Goal: Answer question/provide support: Answer question/provide support

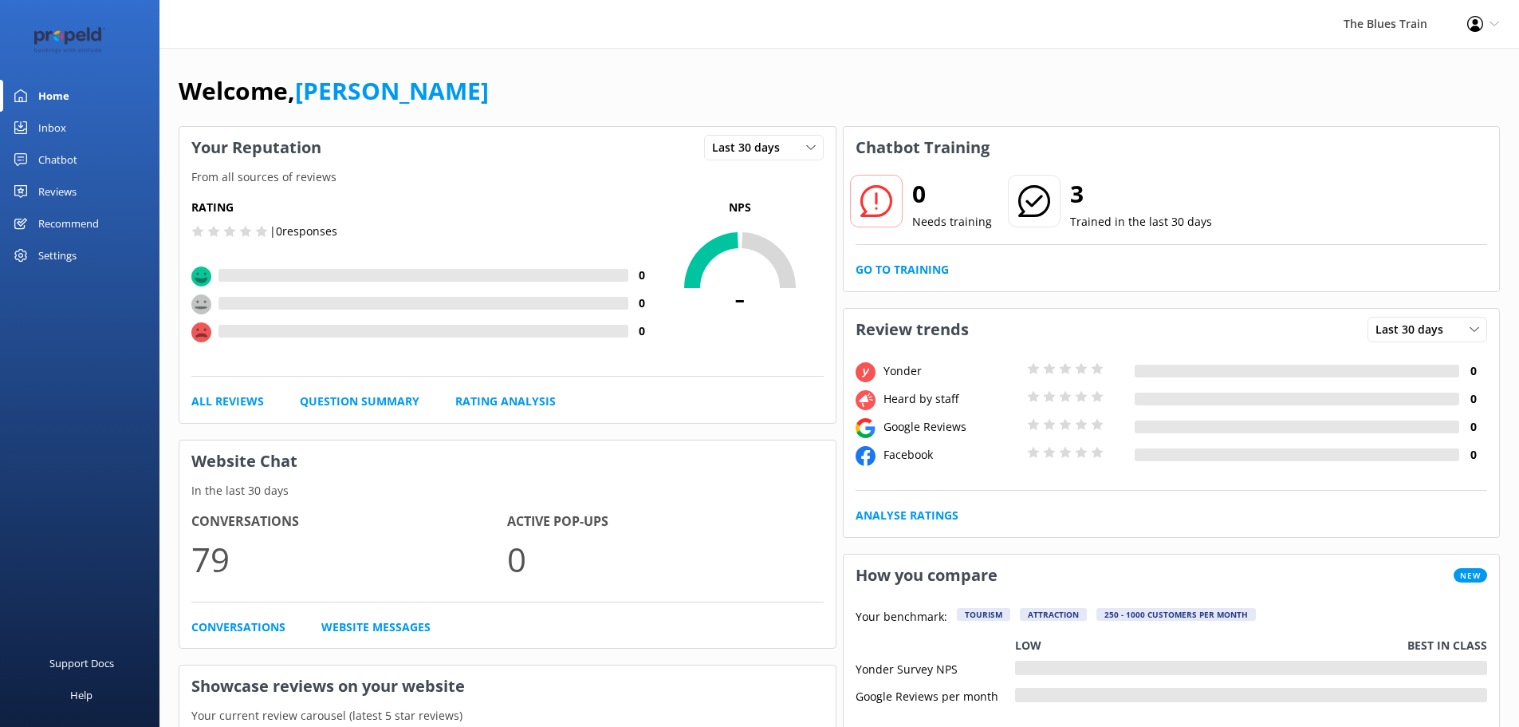
click at [101, 120] on link "Inbox" at bounding box center [79, 128] width 159 height 32
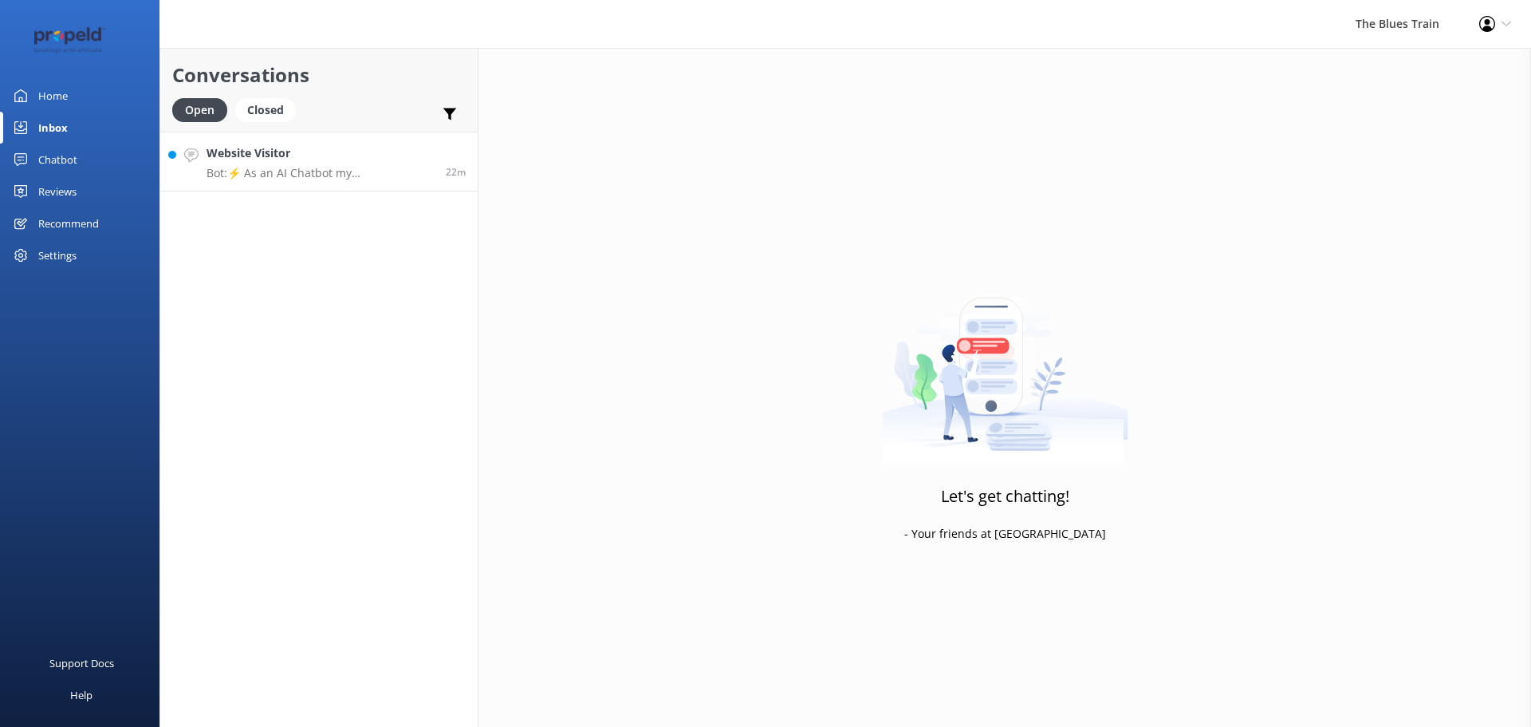
click at [372, 166] on p "Bot: ⚡ As an AI Chatbot my understanding of some questions is limited. Please r…" at bounding box center [320, 173] width 227 height 14
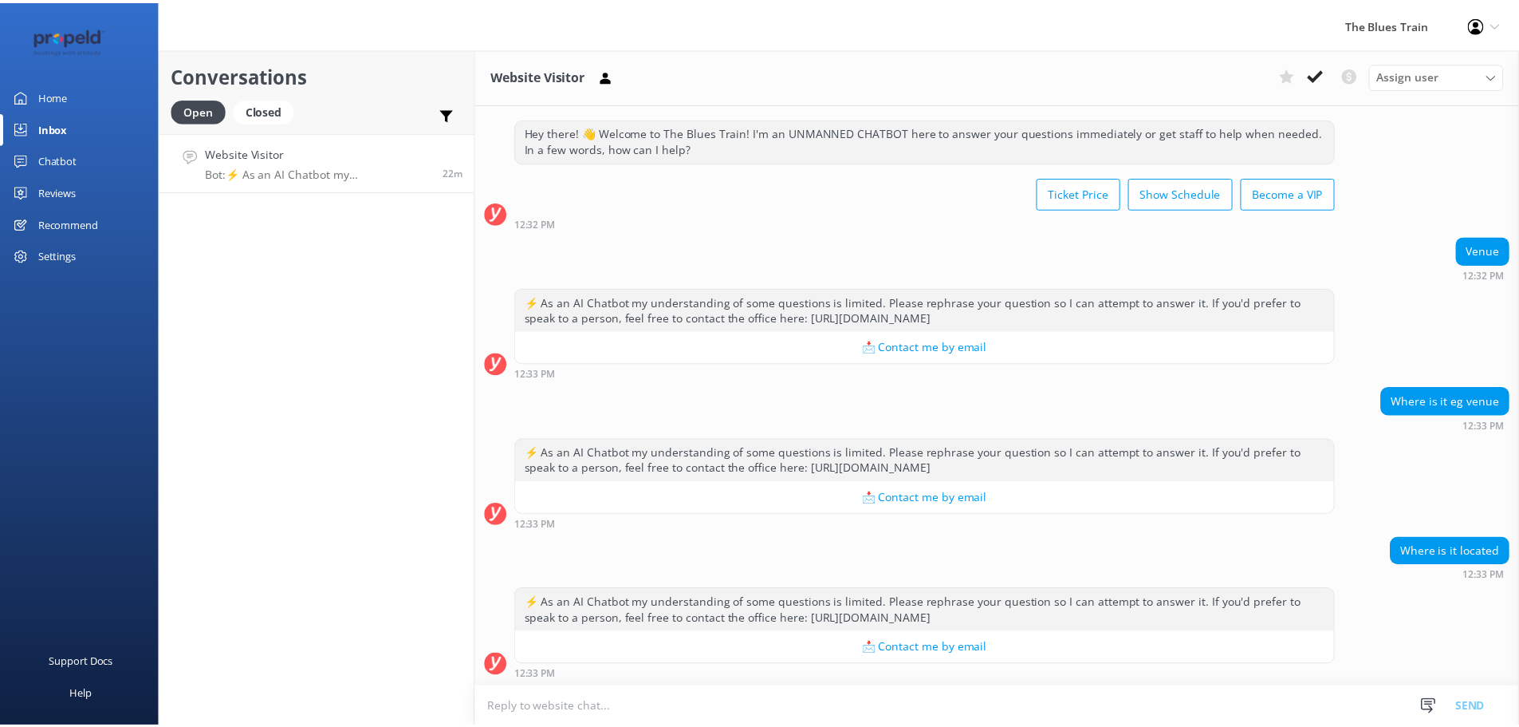
scroll to position [29, 0]
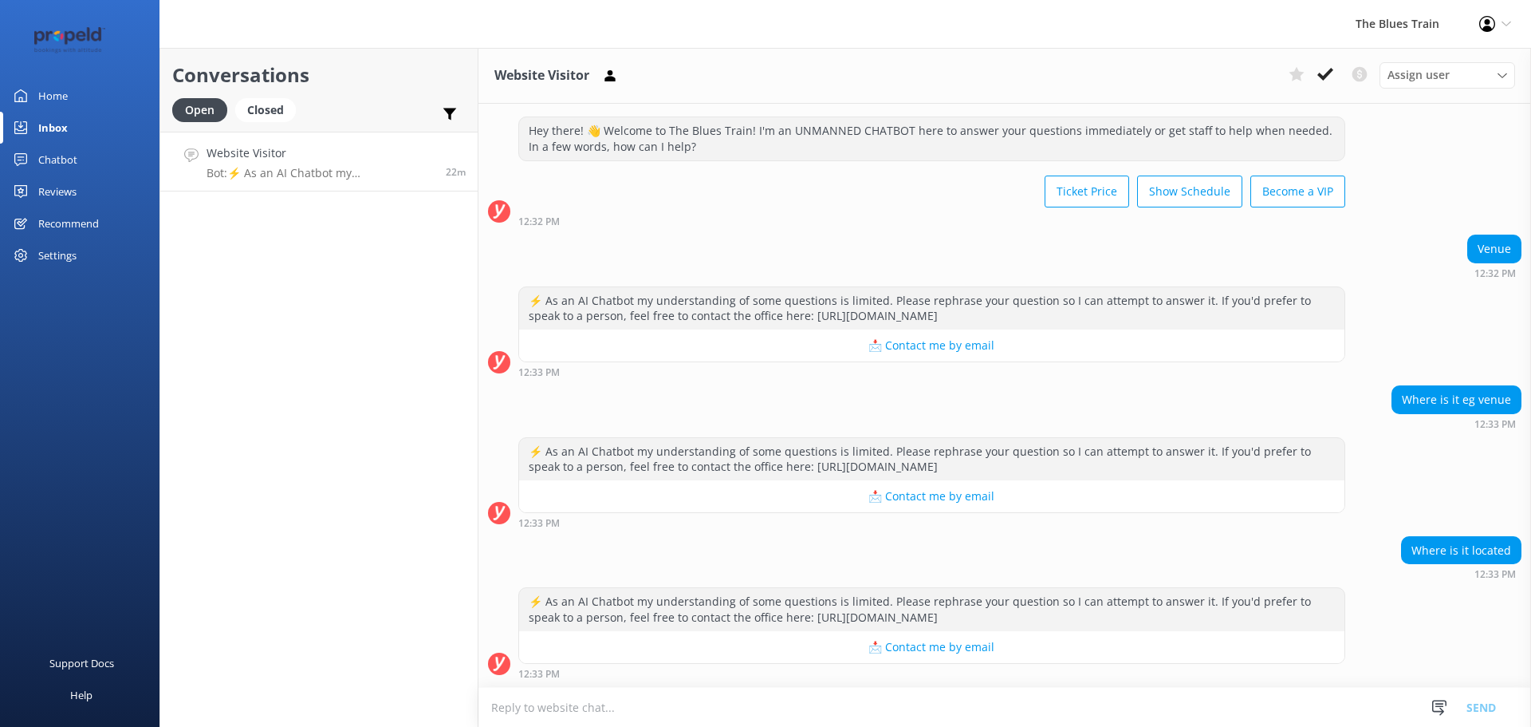
click at [63, 161] on div "Chatbot" at bounding box center [57, 160] width 39 height 32
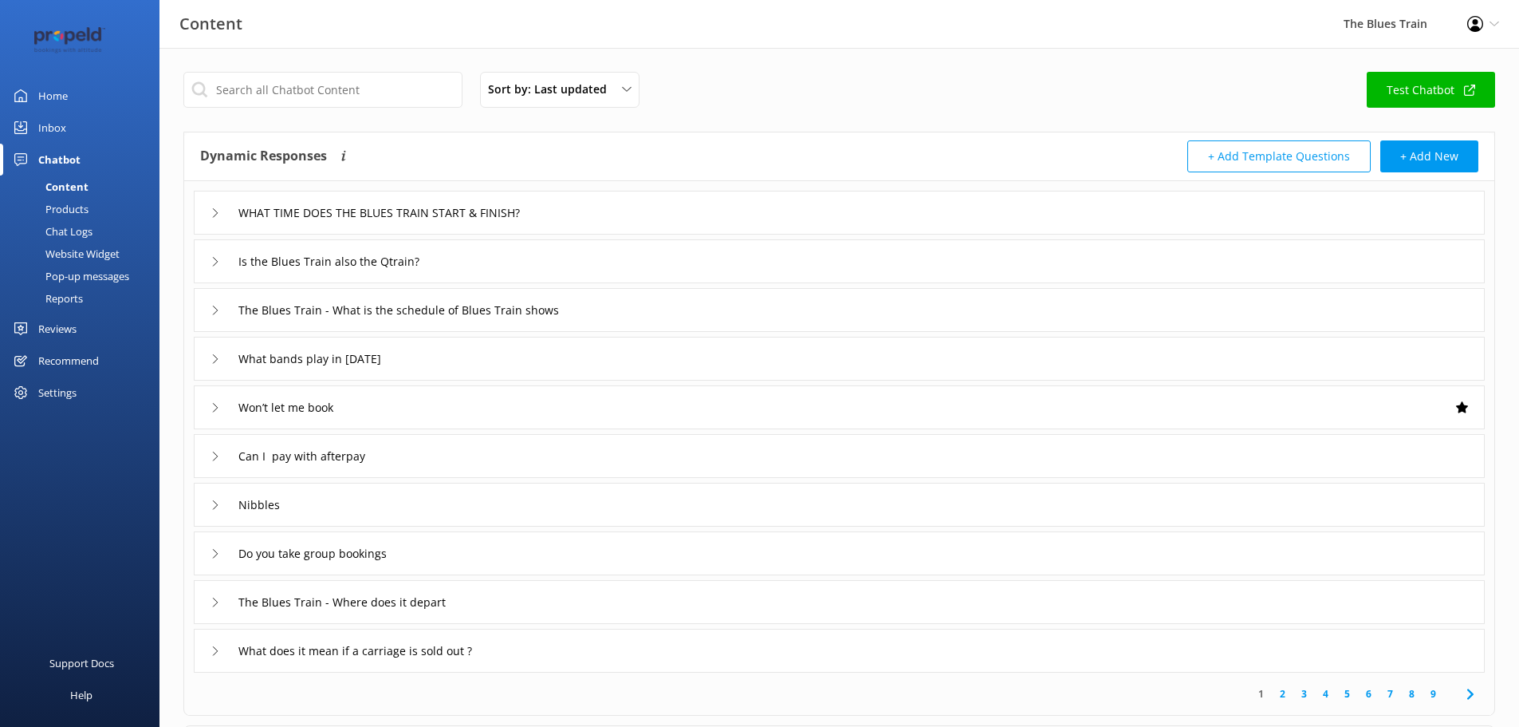
click at [73, 233] on div "Chat Logs" at bounding box center [51, 231] width 83 height 22
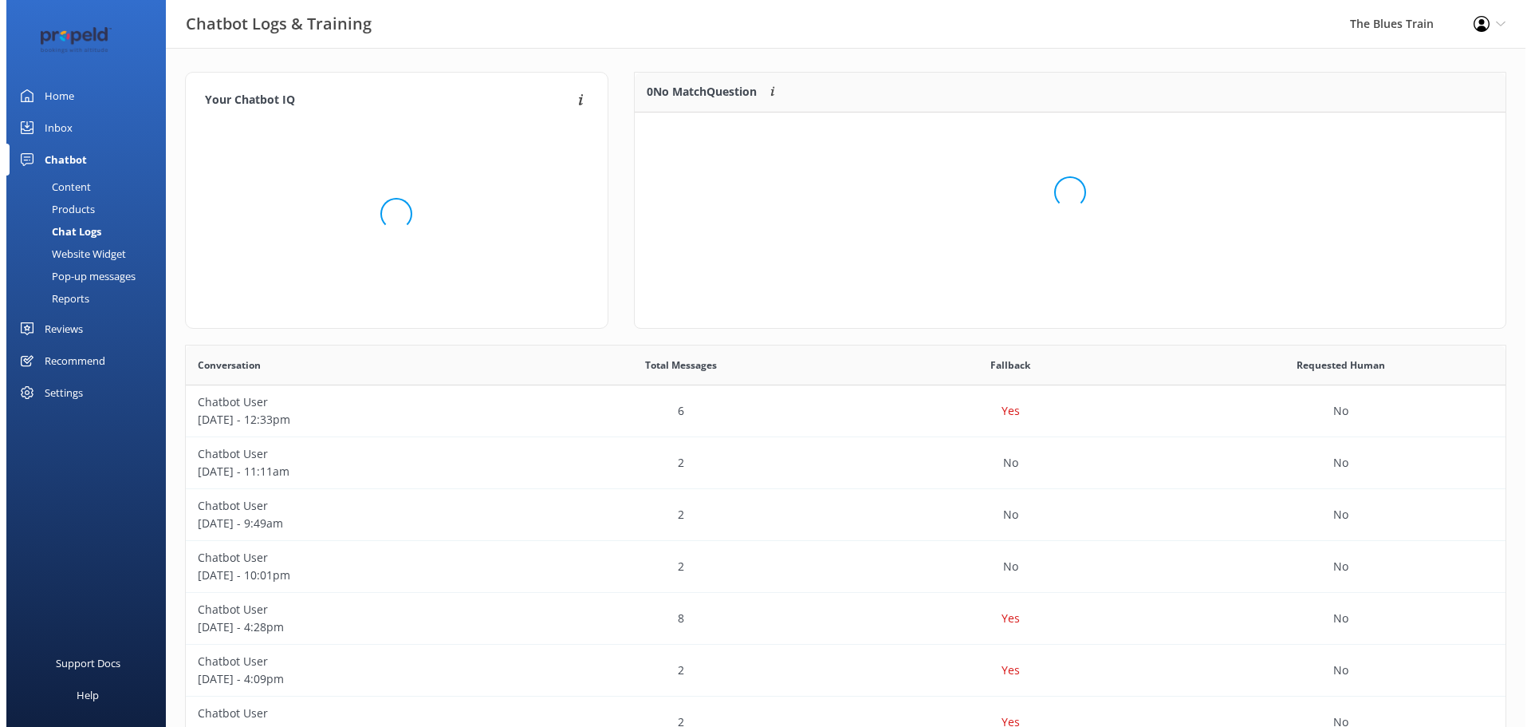
scroll to position [148, 859]
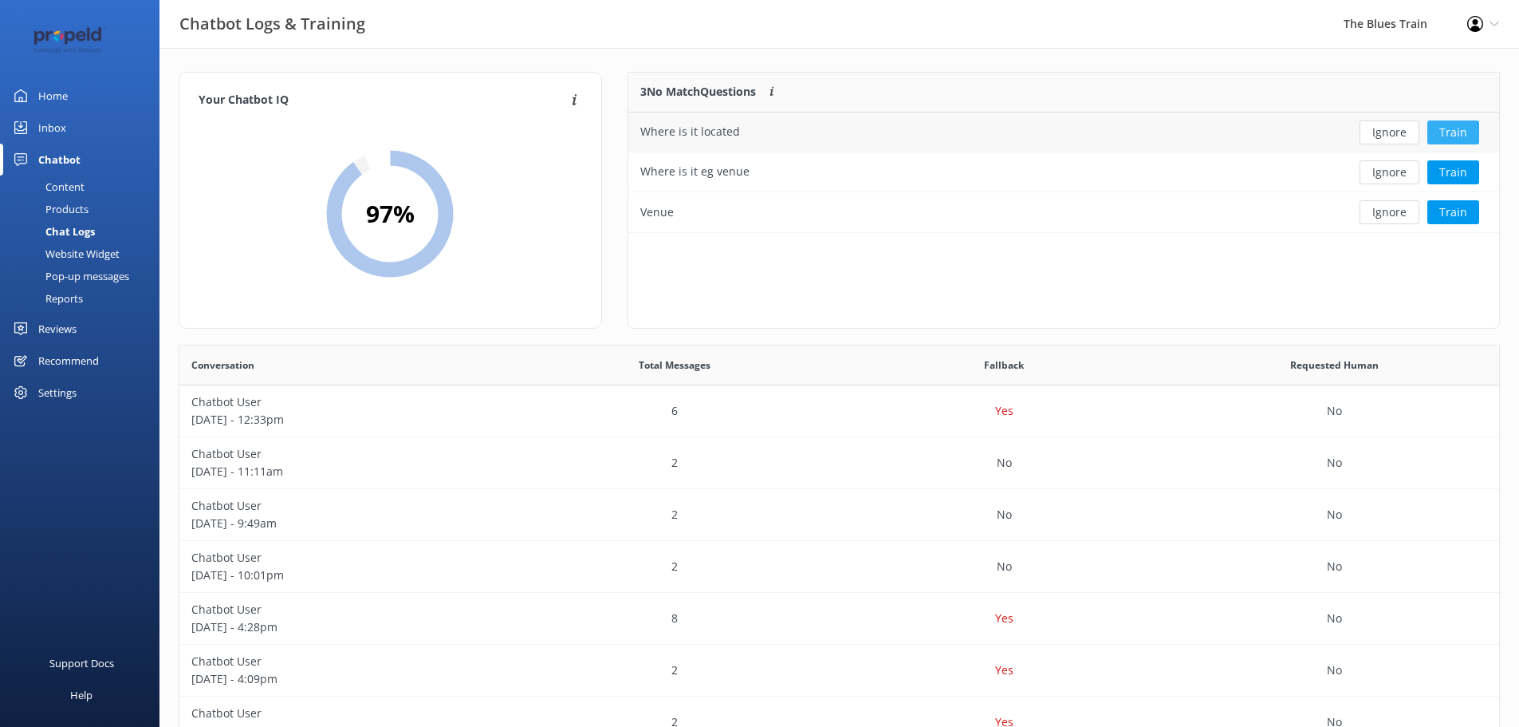
click at [1460, 136] on button "Train" at bounding box center [1454, 132] width 52 height 24
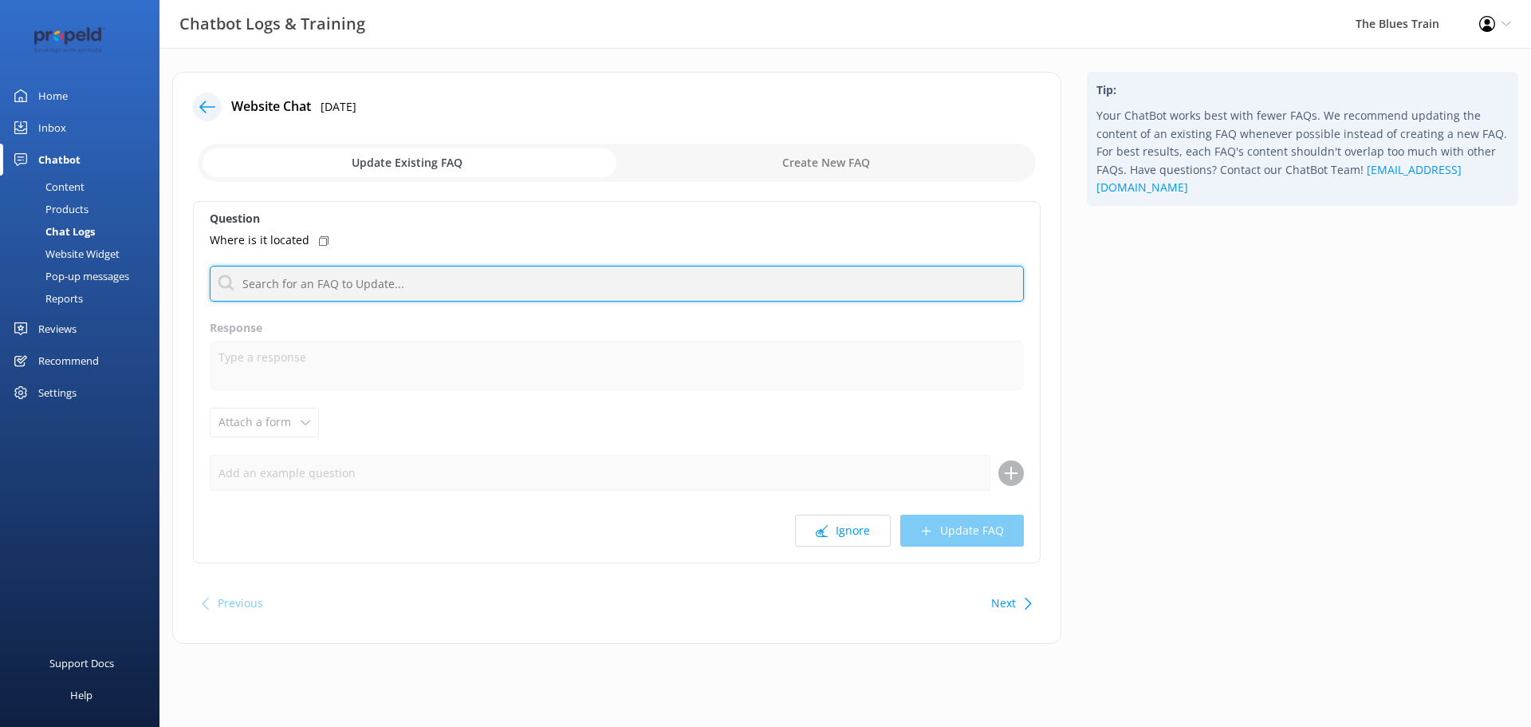
click at [399, 282] on input "text" at bounding box center [617, 284] width 814 height 36
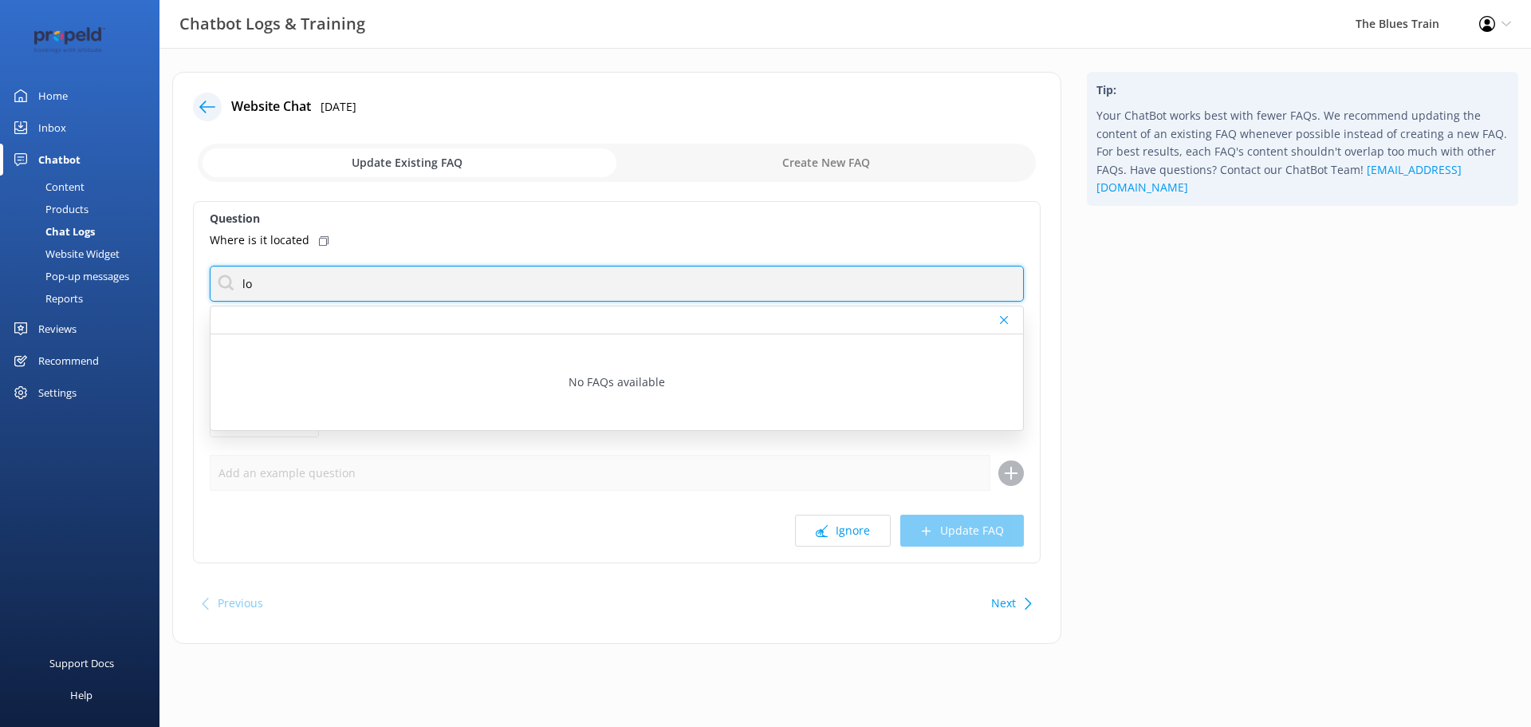
type input "l"
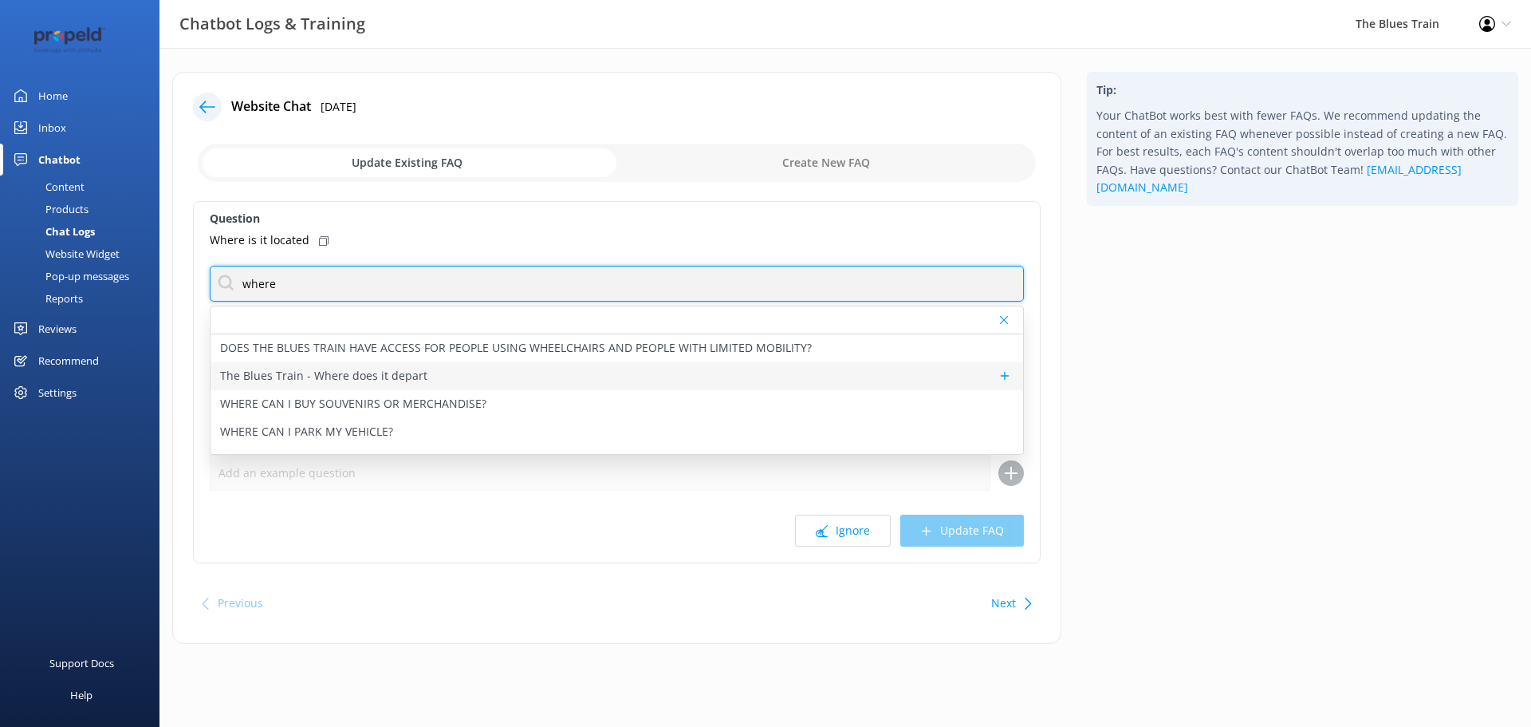
type input "where"
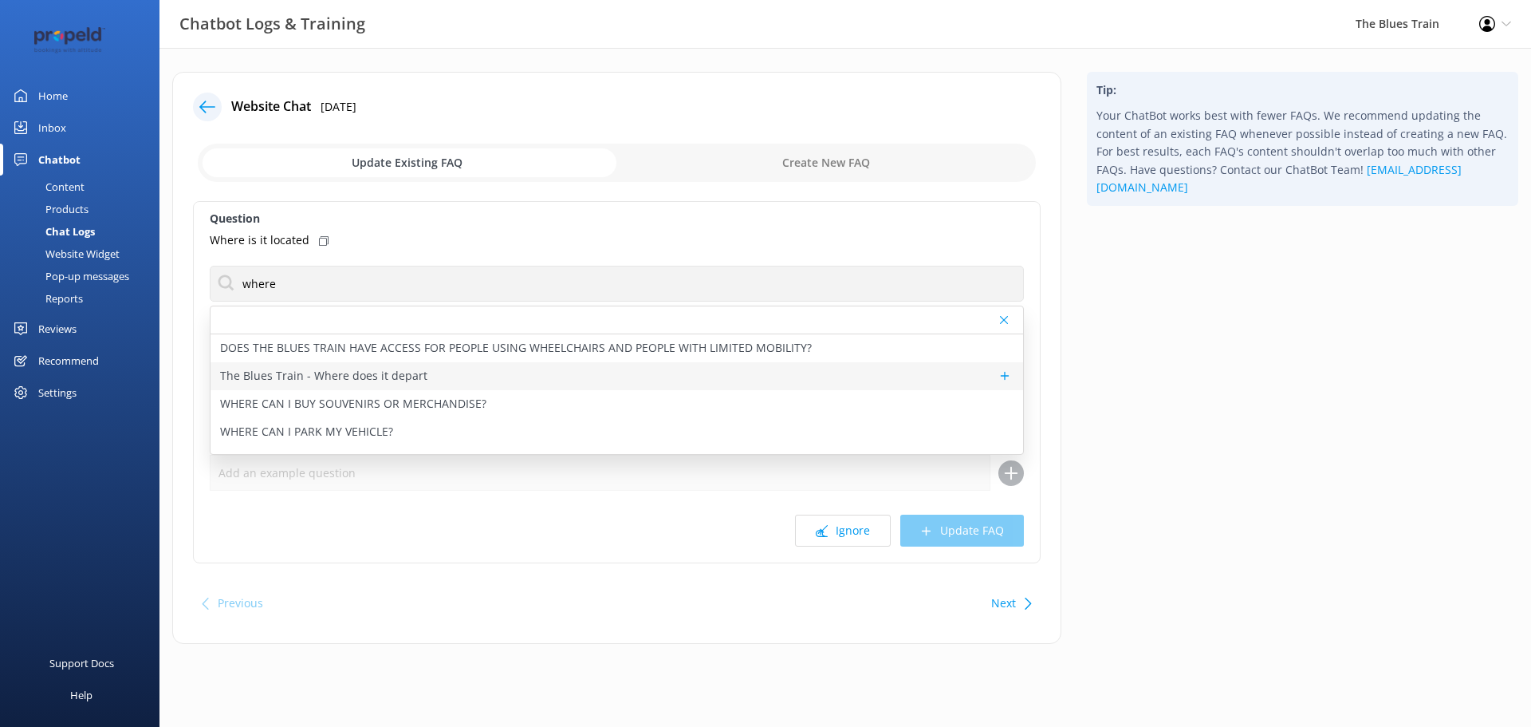
click at [385, 380] on p "The Blues Train - Where does it depart" at bounding box center [323, 376] width 207 height 18
type textarea "The Blues Train departs and returns to the [GEOGRAPHIC_DATA] located on the cor…"
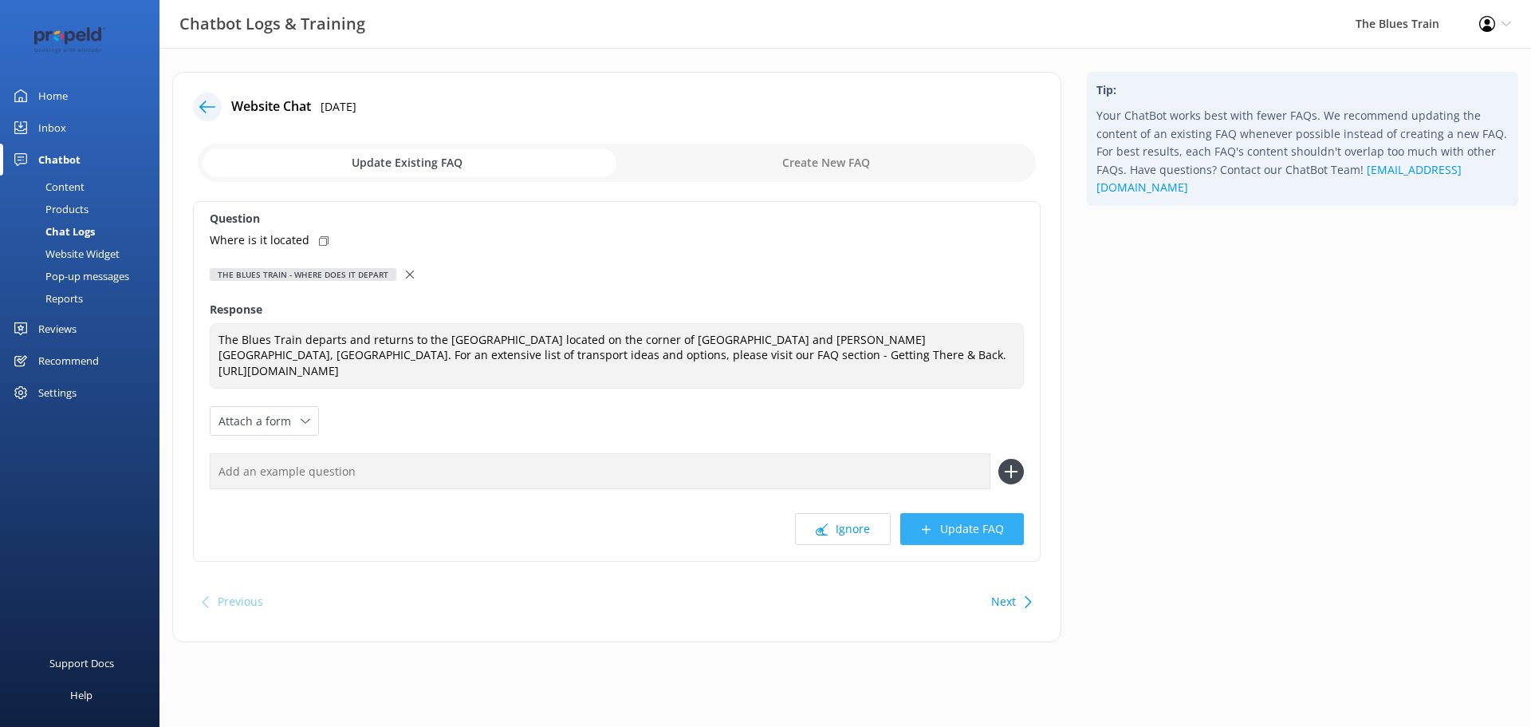
click at [961, 520] on button "Update FAQ" at bounding box center [962, 529] width 124 height 32
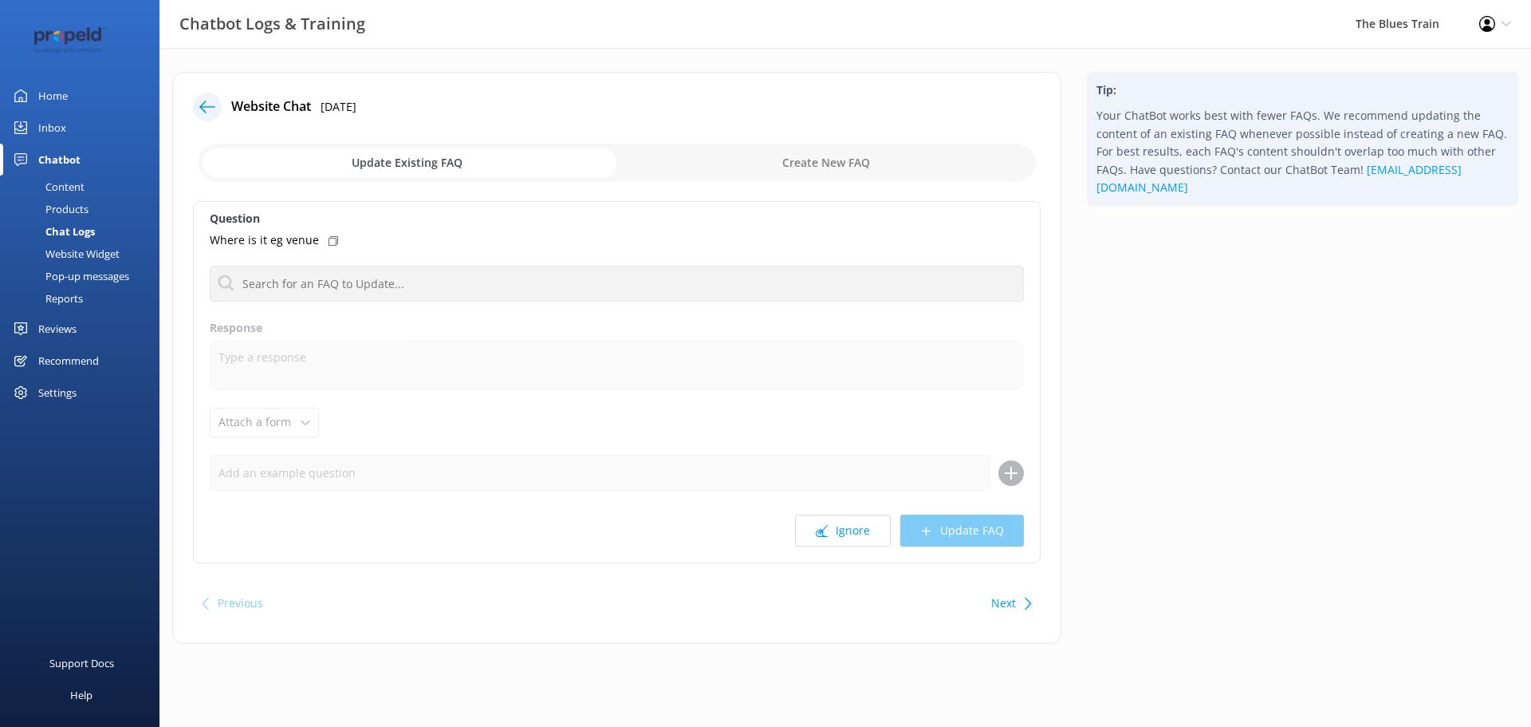
click at [78, 137] on link "Inbox" at bounding box center [79, 128] width 159 height 32
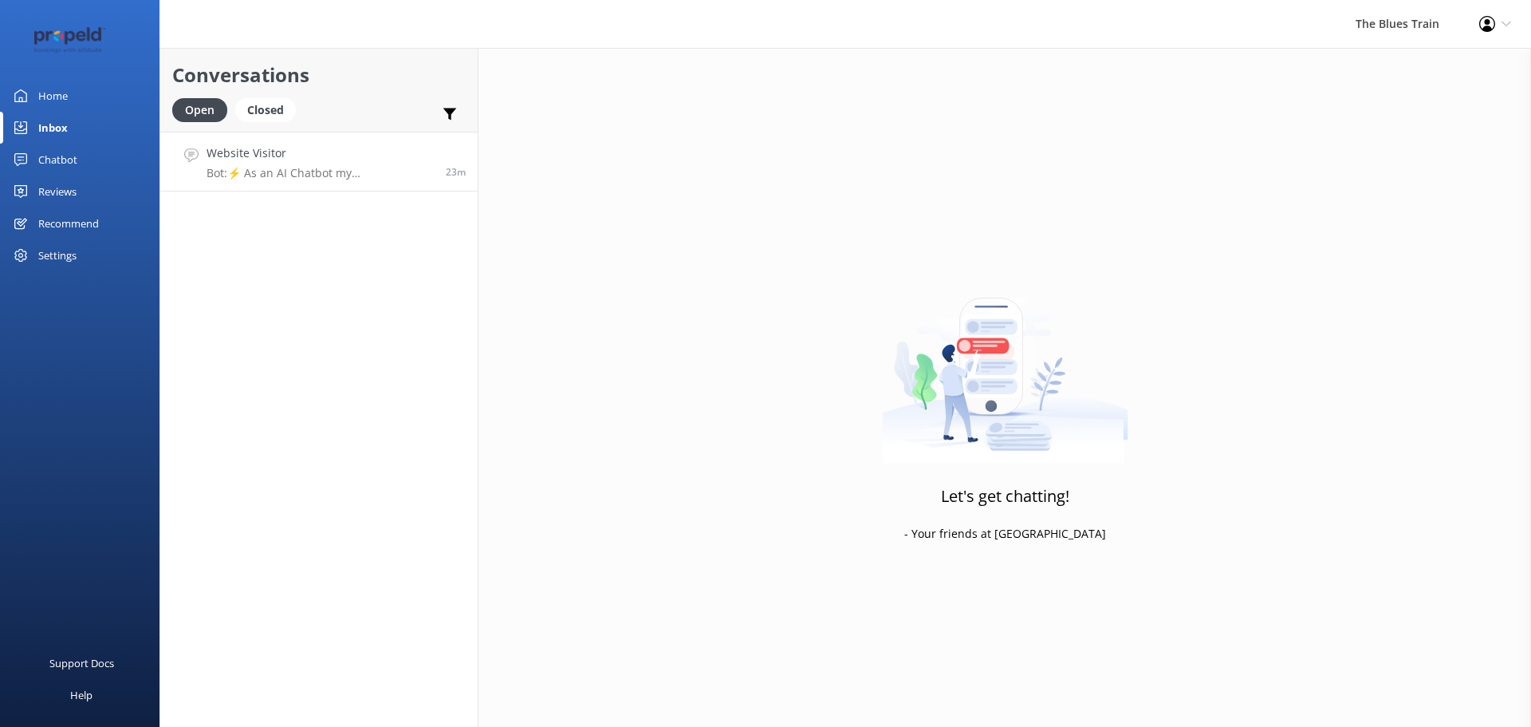
click at [324, 156] on h4 "Website Visitor" at bounding box center [320, 153] width 227 height 18
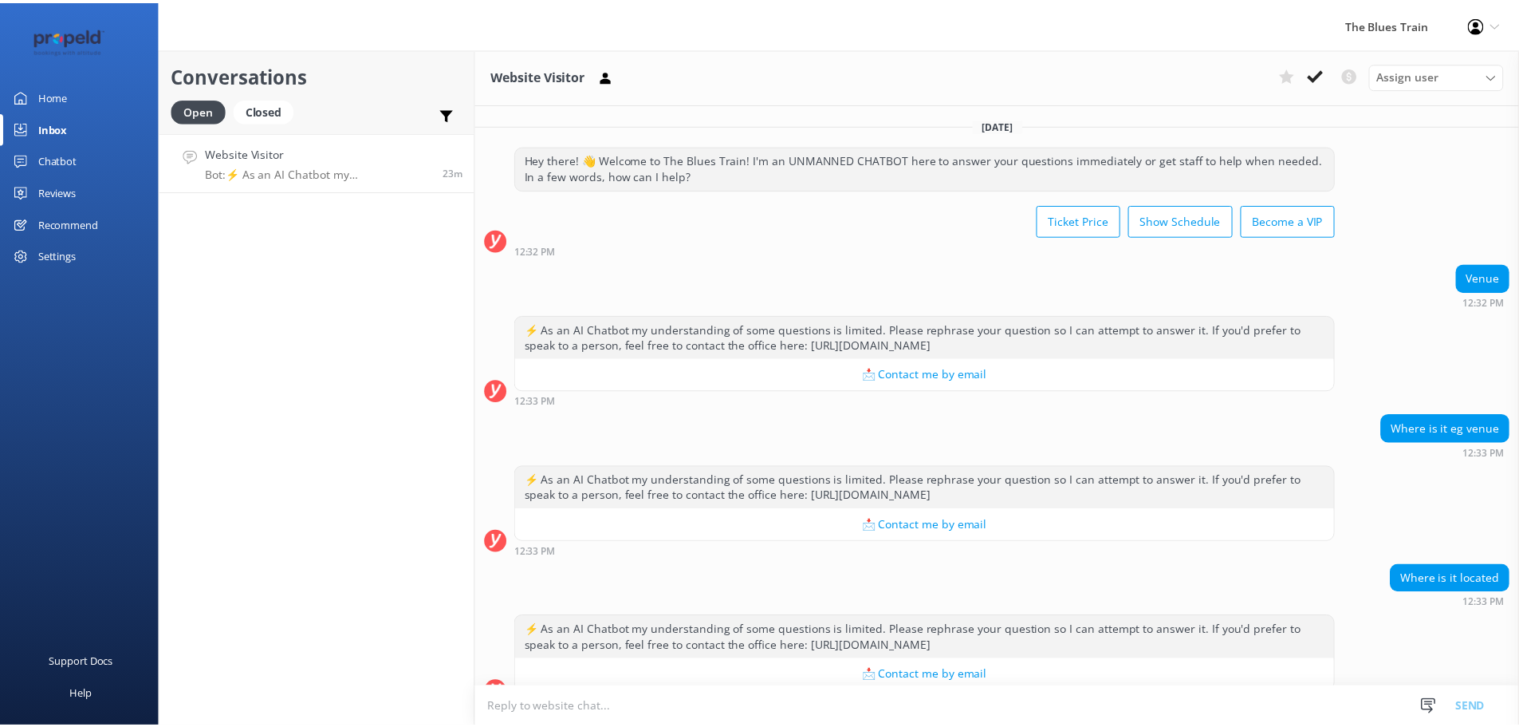
scroll to position [29, 0]
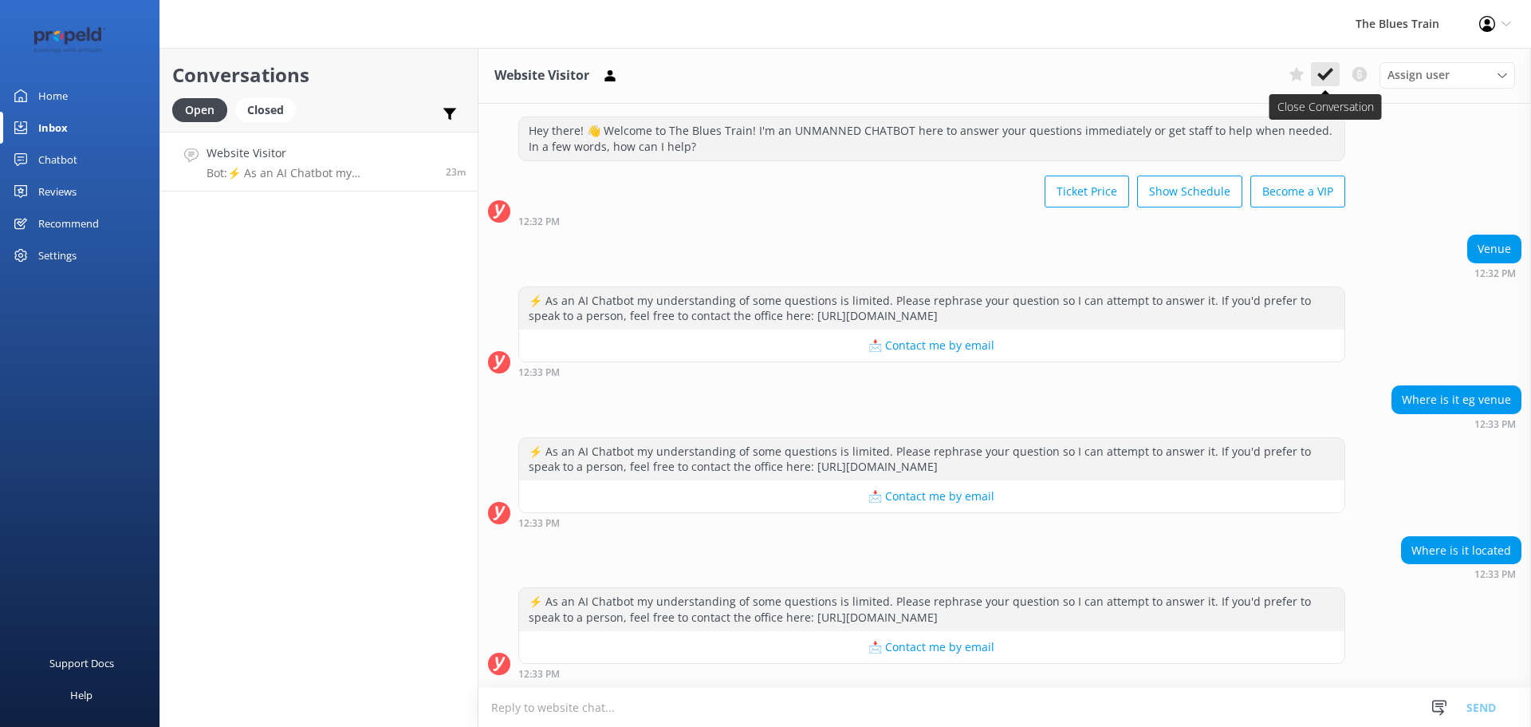
click at [1333, 82] on button at bounding box center [1325, 74] width 29 height 24
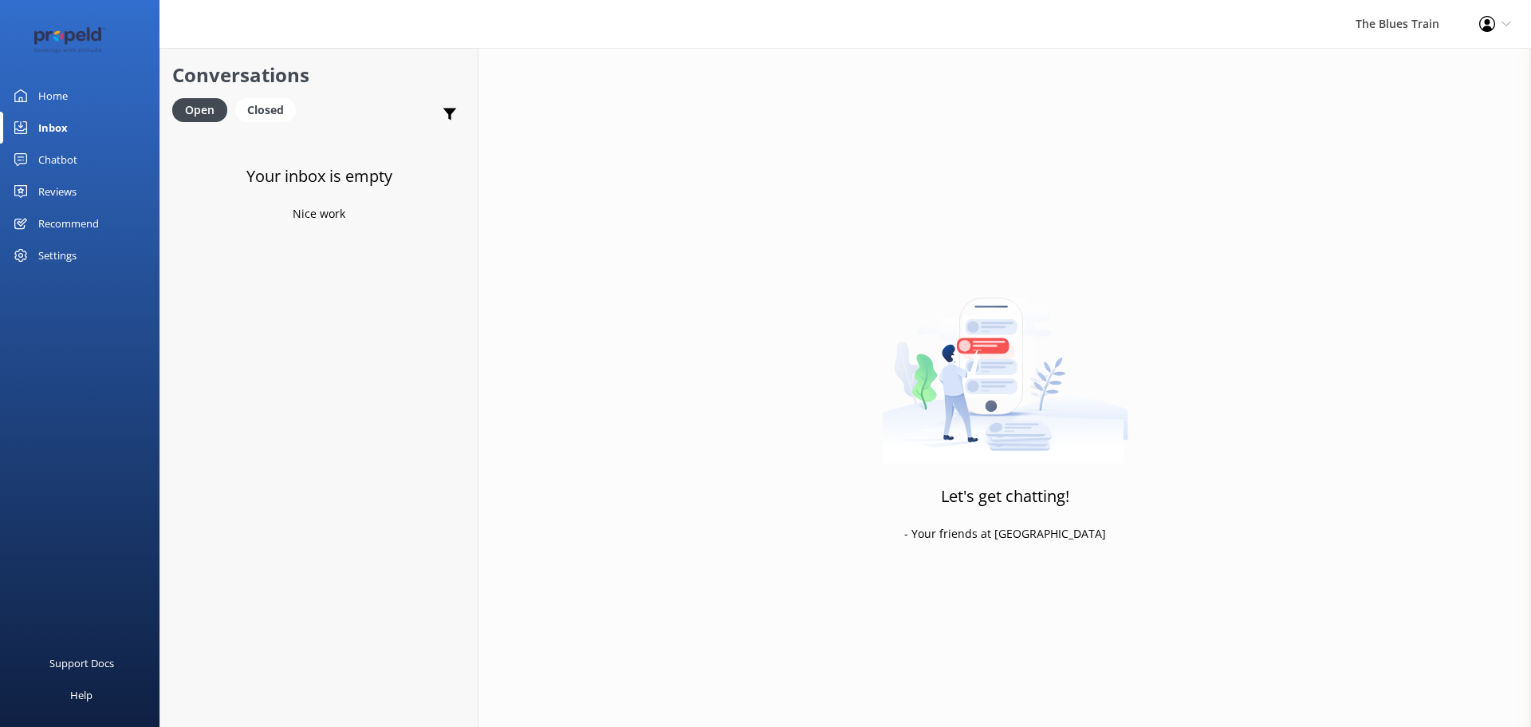
click at [128, 182] on link "Reviews" at bounding box center [79, 191] width 159 height 32
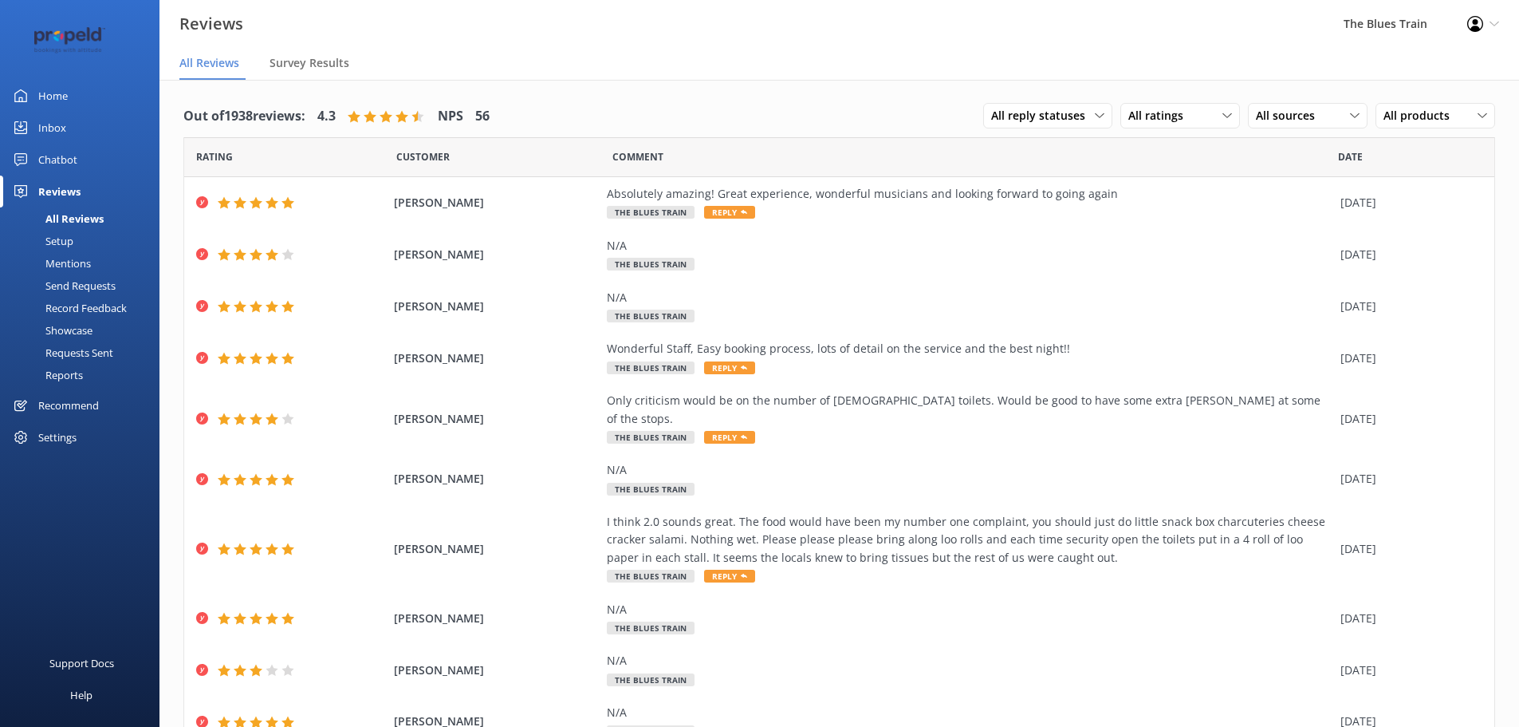
click at [83, 167] on link "Chatbot" at bounding box center [79, 160] width 159 height 32
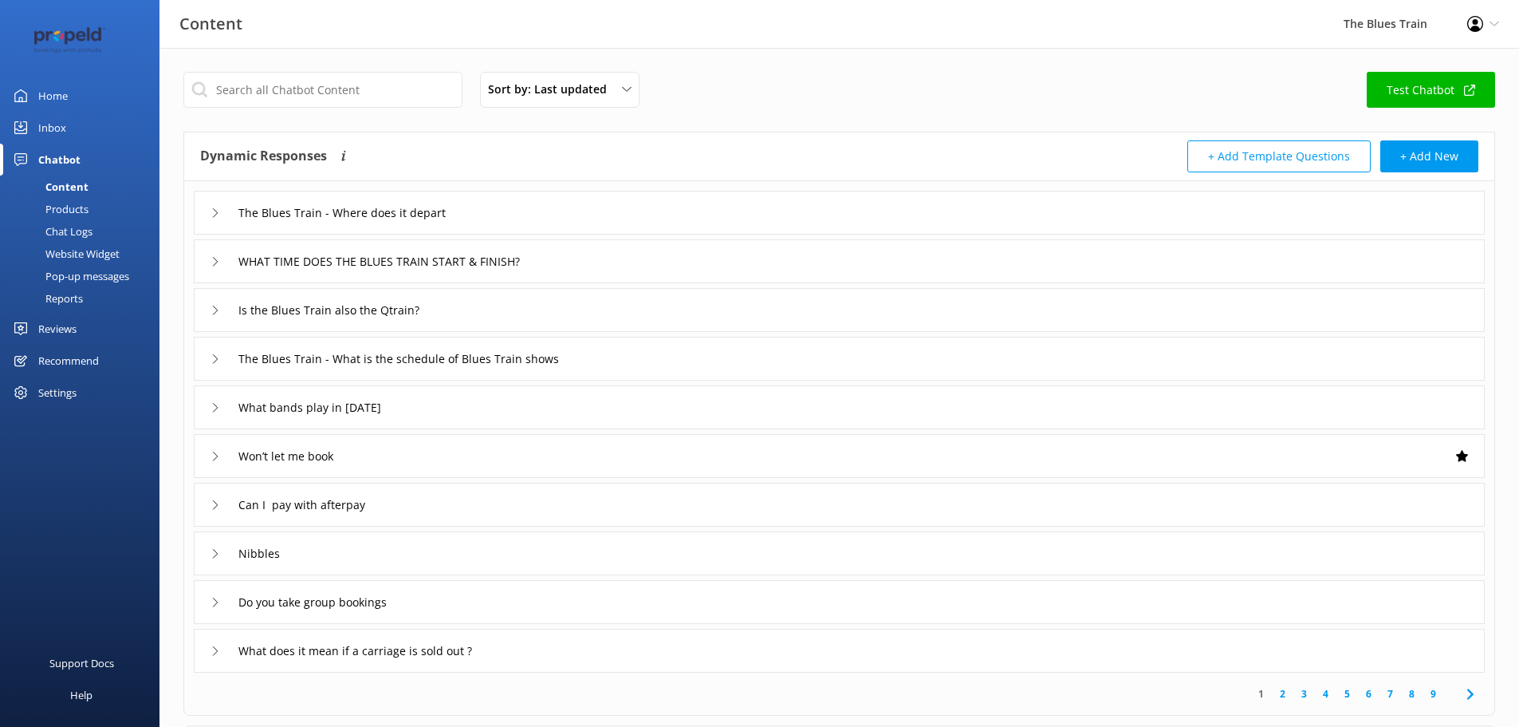
click at [85, 226] on div "Chat Logs" at bounding box center [51, 231] width 83 height 22
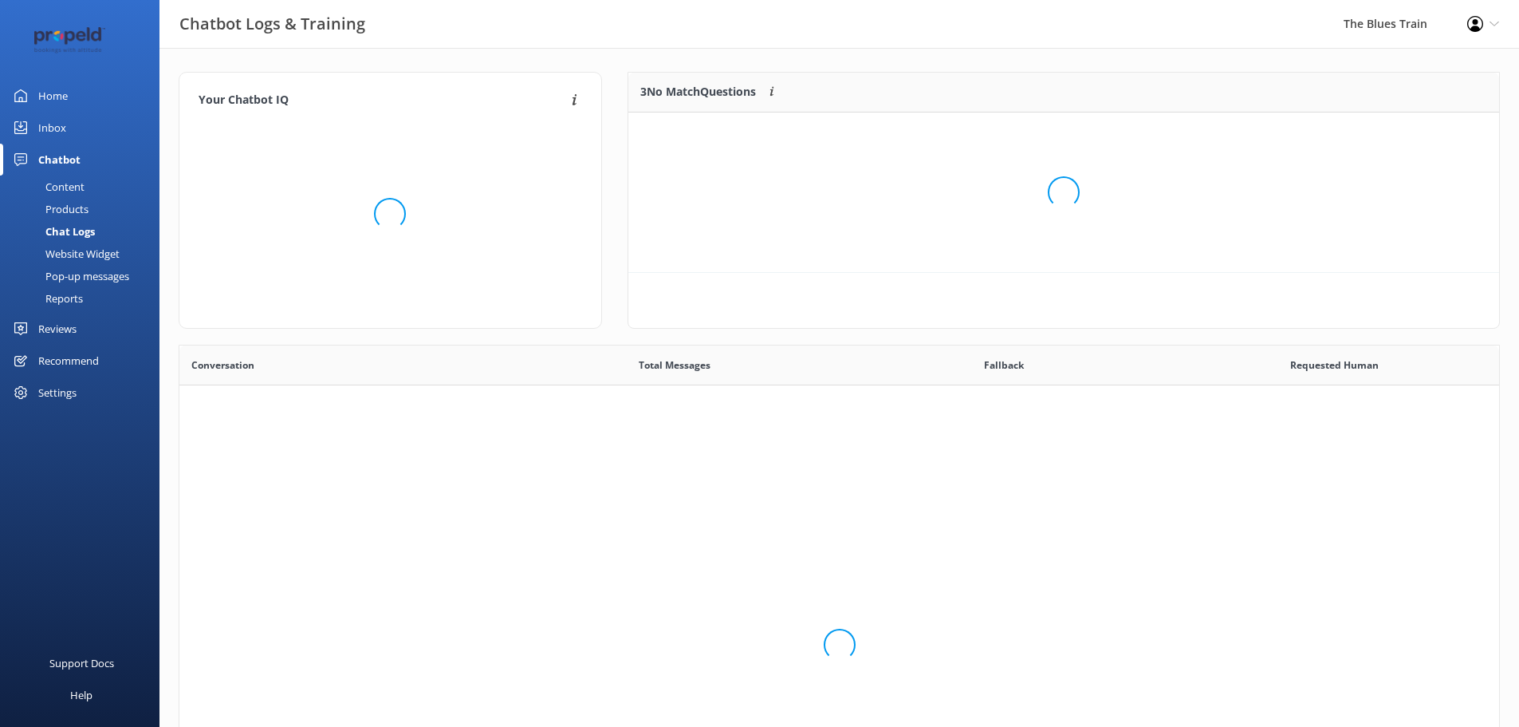
scroll to position [547, 1308]
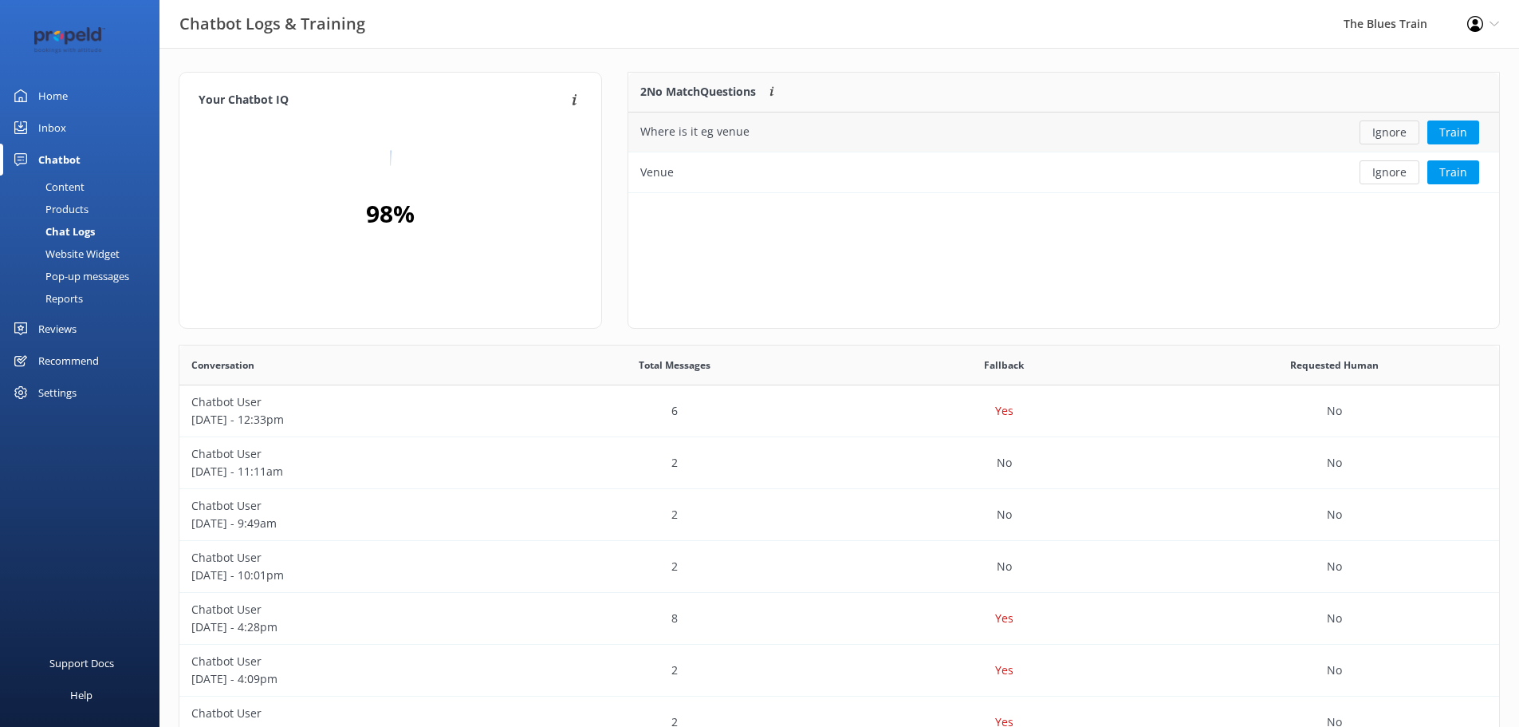
click at [1381, 129] on button "Ignore" at bounding box center [1390, 132] width 60 height 24
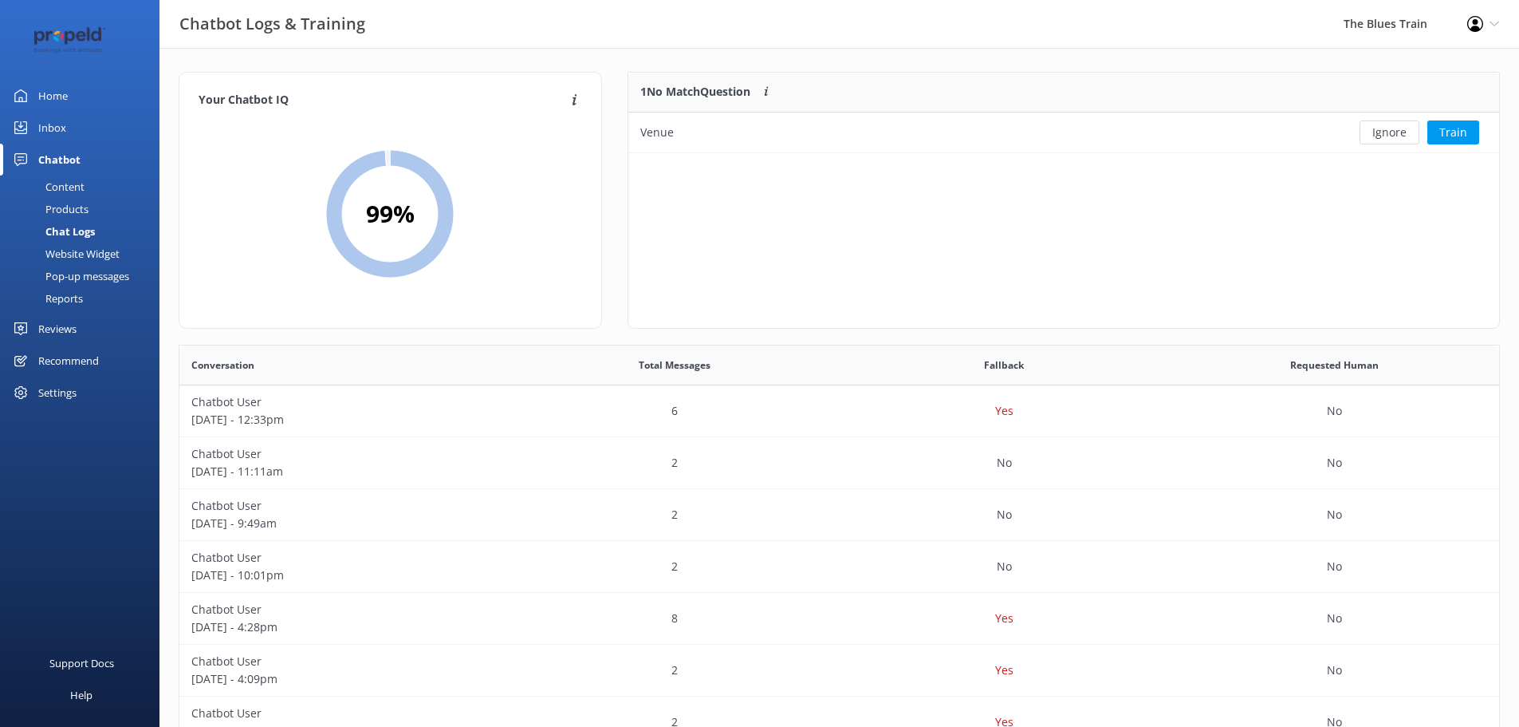
scroll to position [69, 859]
click at [1381, 129] on button "Ignore" at bounding box center [1390, 132] width 60 height 24
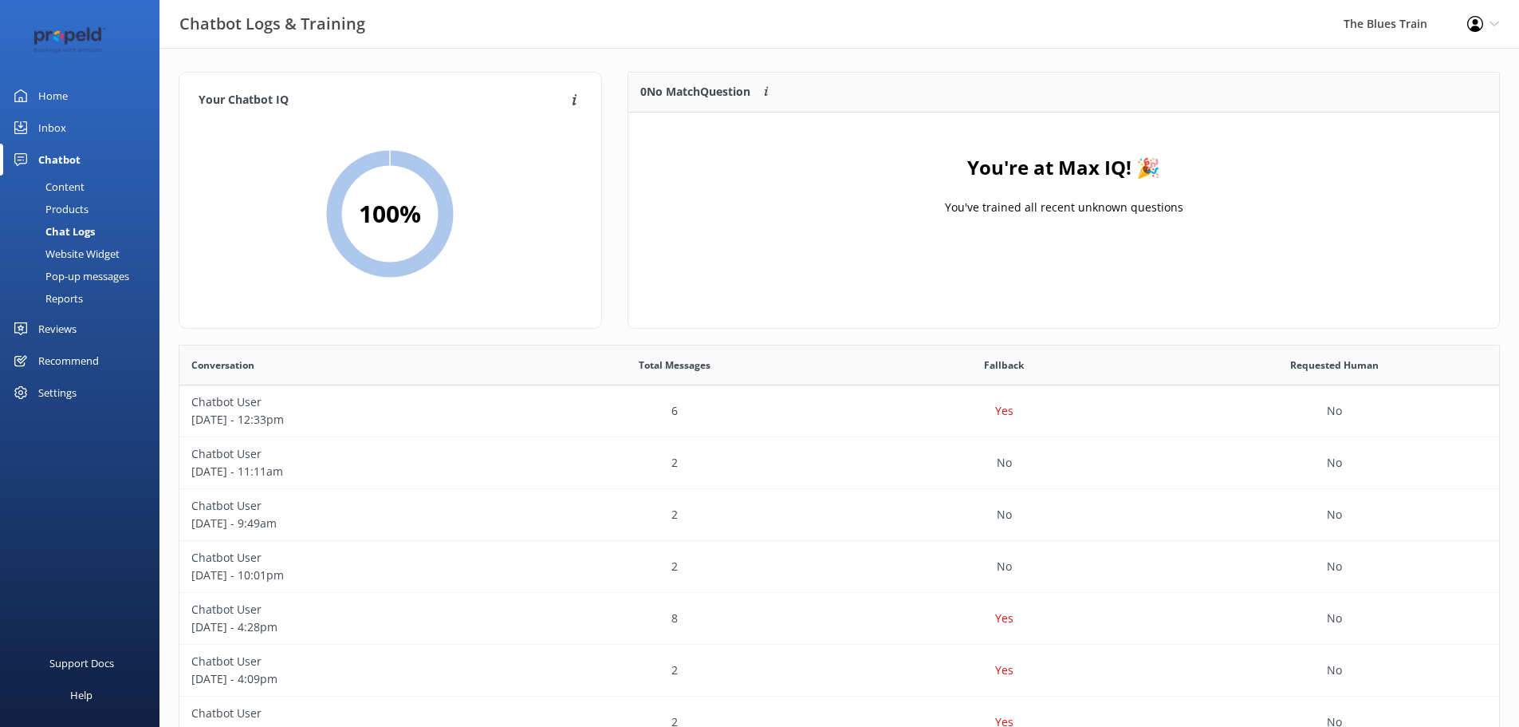
click at [57, 89] on div "Home" at bounding box center [53, 96] width 30 height 32
